Goal: Information Seeking & Learning: Compare options

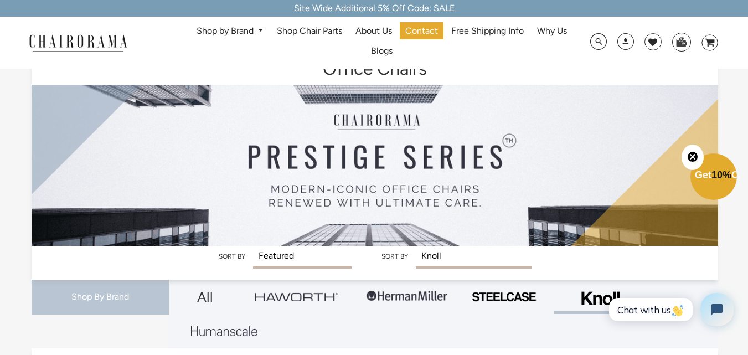
click at [151, 32] on div "Shop by Brand Haworth Herman Miller Steelcase Knoll Human Scale" at bounding box center [374, 43] width 748 height 52
click at [213, 27] on link "Shop by Brand" at bounding box center [230, 31] width 78 height 17
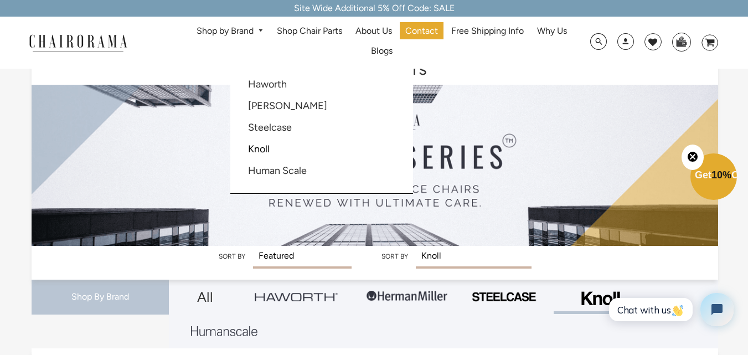
click at [146, 49] on link at bounding box center [99, 42] width 152 height 19
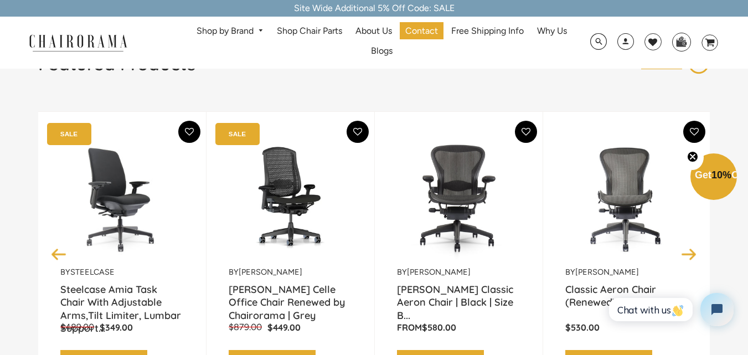
scroll to position [111, 0]
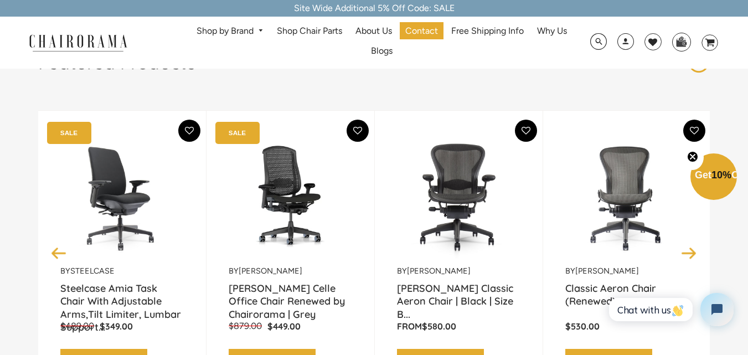
click at [130, 202] on img at bounding box center [121, 196] width 123 height 138
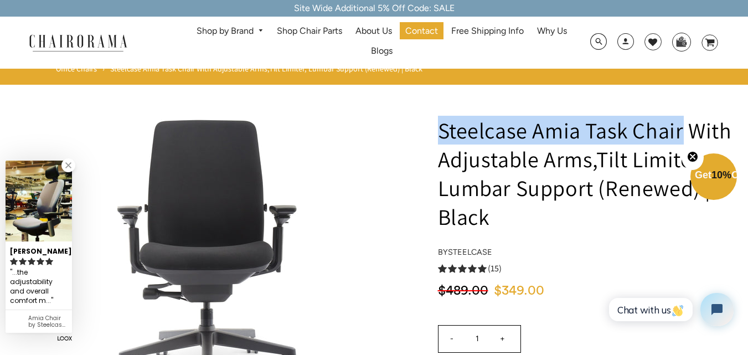
drag, startPoint x: 683, startPoint y: 132, endPoint x: 441, endPoint y: 135, distance: 242.0
click at [441, 135] on h1 "Steelcase Amia Task Chair With Adjustable Arms,Tilt Limiter, Lumbar Support (Re…" at bounding box center [586, 173] width 296 height 115
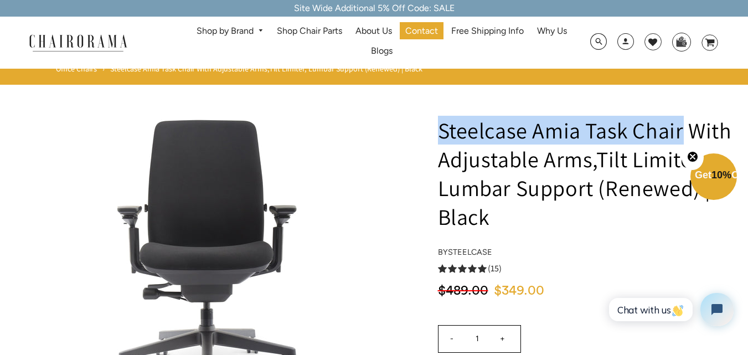
copy h1 "Steelcase Amia Task Chair"
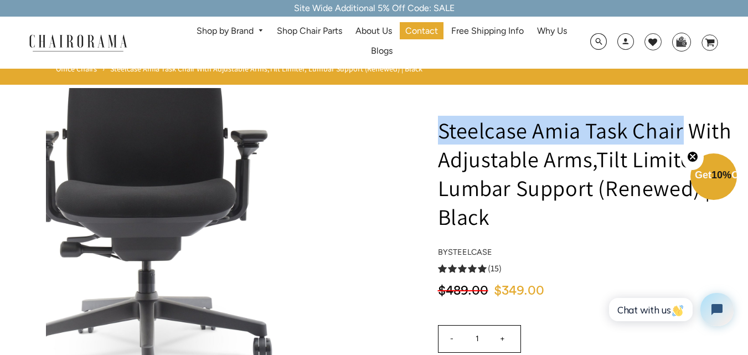
click at [316, 311] on img at bounding box center [212, 254] width 332 height 332
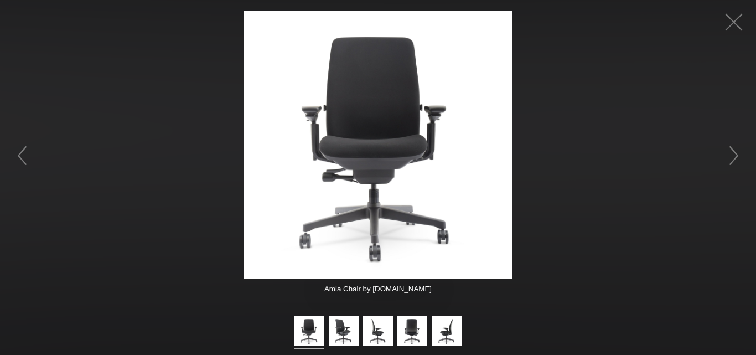
click at [413, 100] on img at bounding box center [378, 145] width 268 height 268
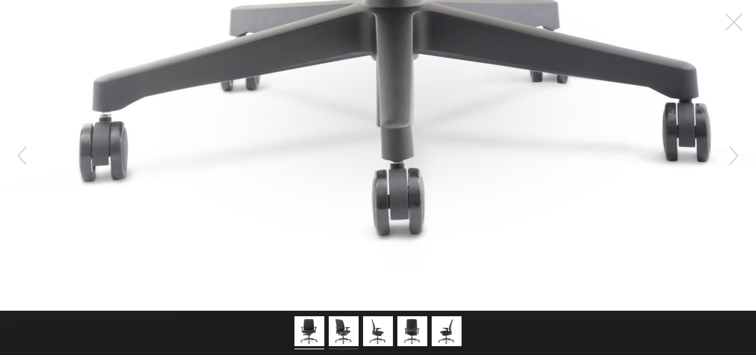
click at [350, 336] on img at bounding box center [344, 332] width 30 height 33
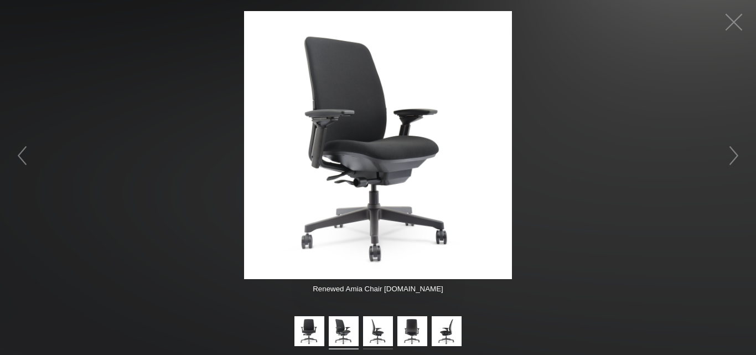
click at [367, 336] on img at bounding box center [378, 332] width 30 height 33
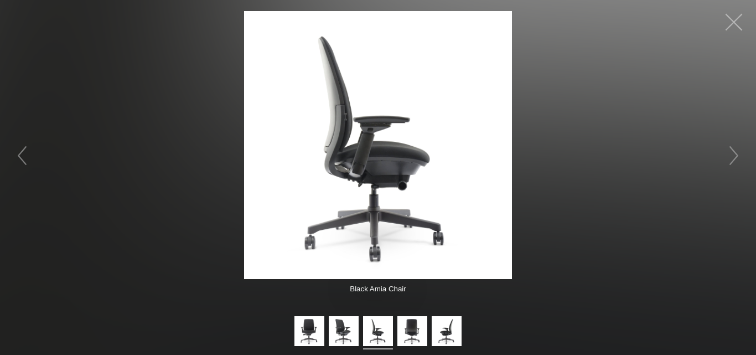
click at [745, 14] on button "button" at bounding box center [734, 22] width 33 height 33
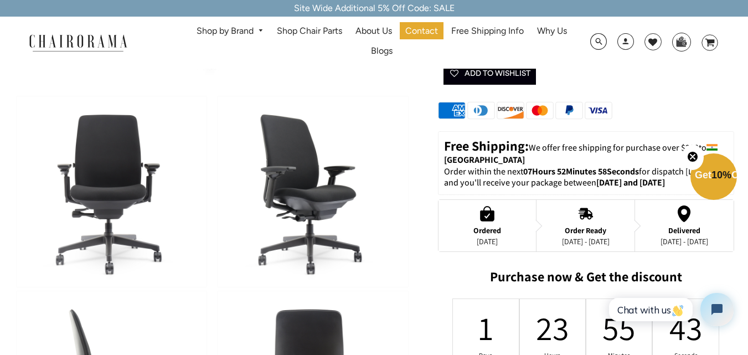
scroll to position [332, 0]
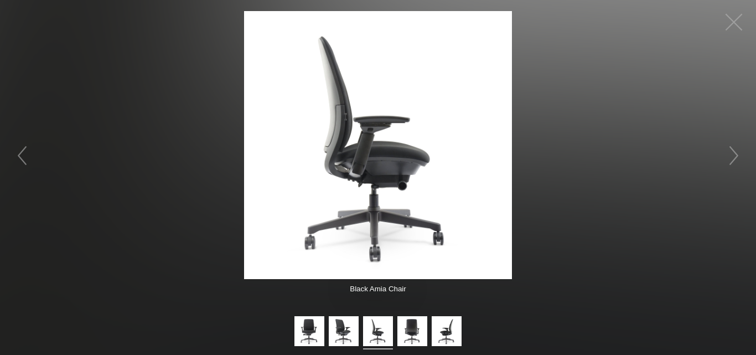
click at [258, 58] on img at bounding box center [378, 145] width 268 height 268
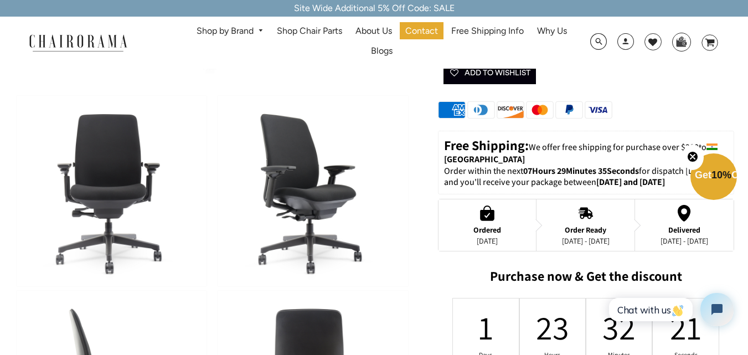
click at [250, 32] on link "Shop by Brand" at bounding box center [230, 31] width 78 height 17
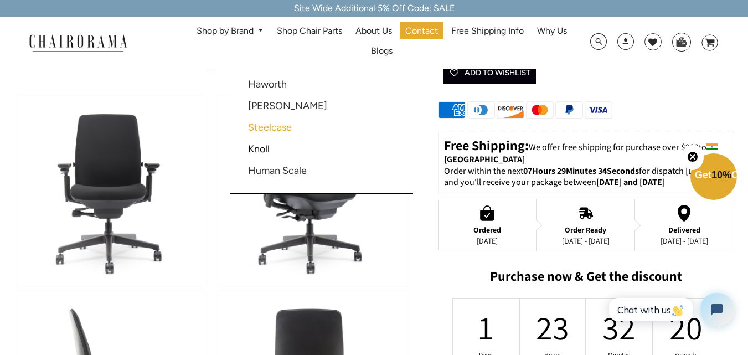
click at [283, 124] on link "Steelcase" at bounding box center [270, 127] width 44 height 12
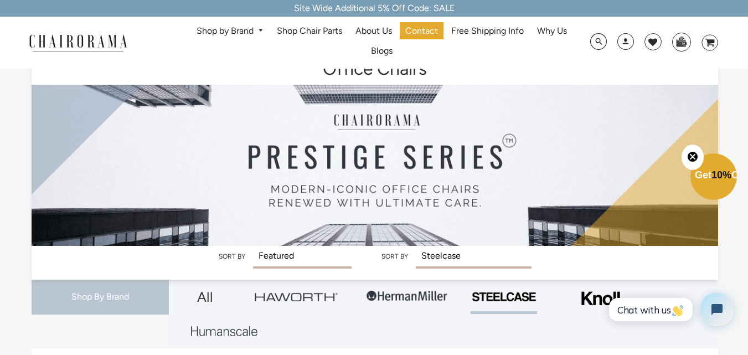
click at [208, 29] on link "Shop by Brand" at bounding box center [230, 31] width 78 height 17
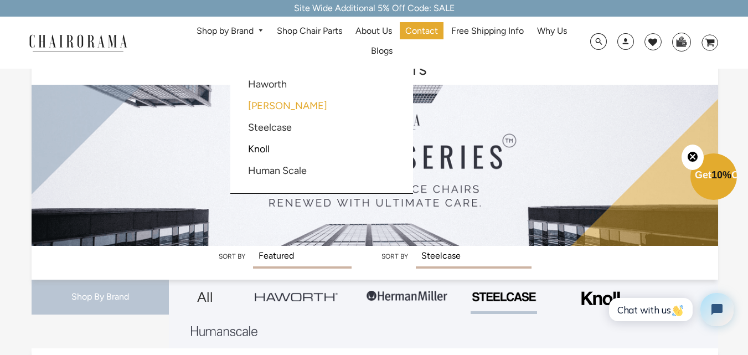
click at [255, 107] on link "[PERSON_NAME]" at bounding box center [287, 106] width 79 height 12
